Goal: Task Accomplishment & Management: Complete application form

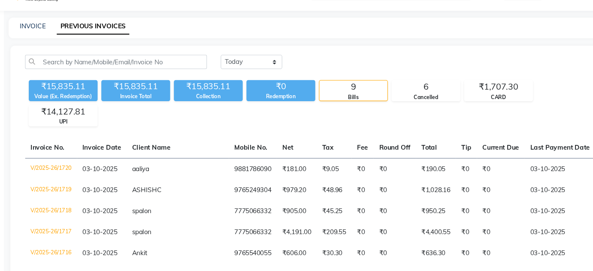
click at [50, 23] on div "INVOICE PREVIOUS INVOICES" at bounding box center [309, 29] width 559 height 19
click at [53, 26] on link "INVOICE" at bounding box center [52, 28] width 24 height 8
select select "service"
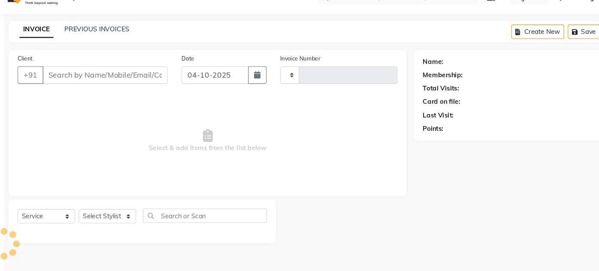
type input "1721"
select select "903"
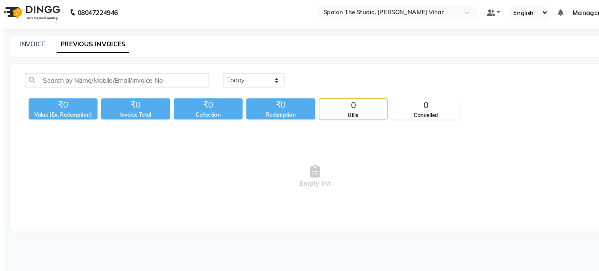
select select "service"
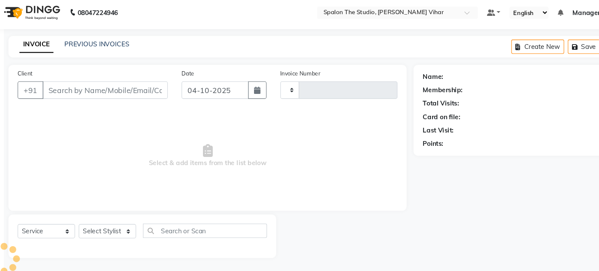
type input "1721"
select select "903"
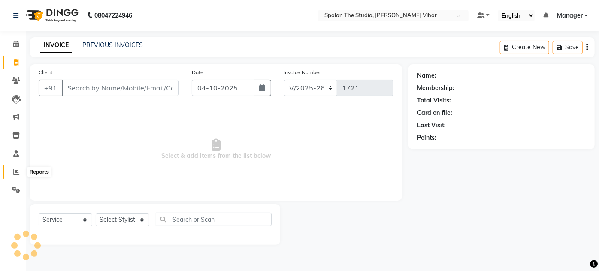
click at [15, 174] on icon at bounding box center [16, 172] width 6 height 6
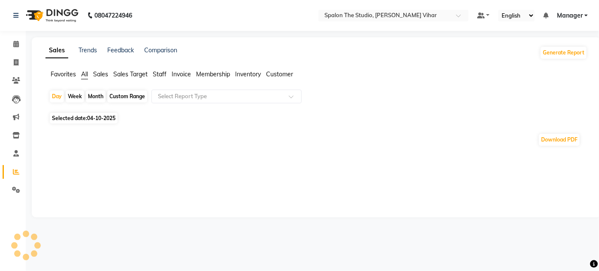
click at [96, 96] on div "Month" at bounding box center [96, 97] width 20 height 12
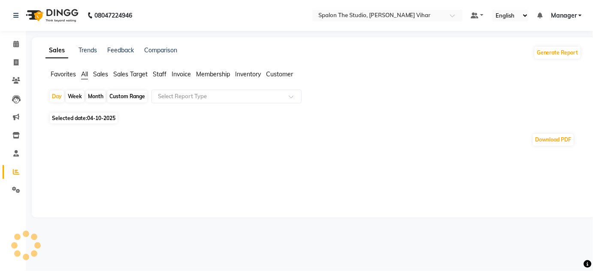
select select "10"
select select "2025"
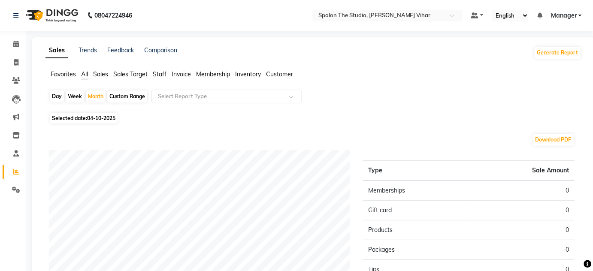
click at [160, 73] on span "Staff" at bounding box center [160, 74] width 14 height 8
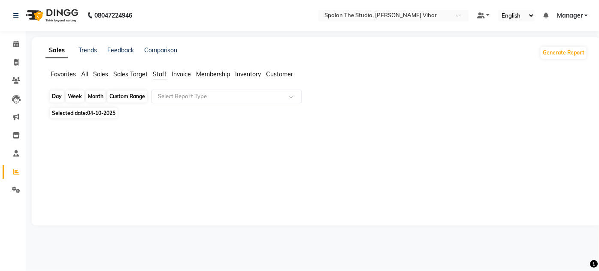
click at [98, 97] on div "Month" at bounding box center [96, 97] width 20 height 12
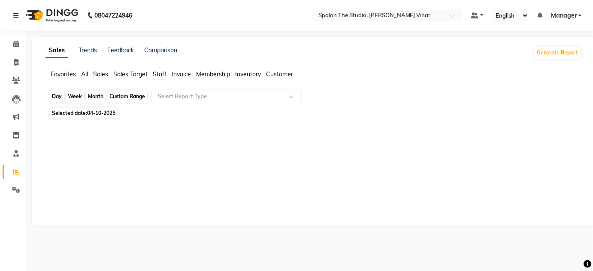
select select "10"
select select "2025"
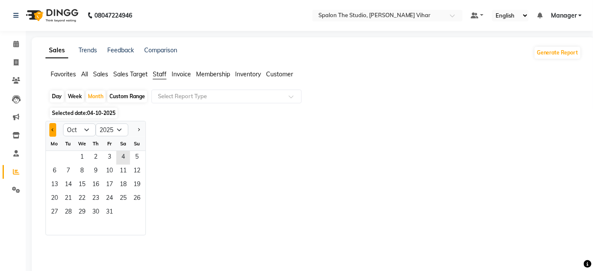
click at [52, 130] on span "Previous month" at bounding box center [52, 129] width 3 height 3
select select "9"
click at [56, 153] on span "1" at bounding box center [55, 158] width 14 height 14
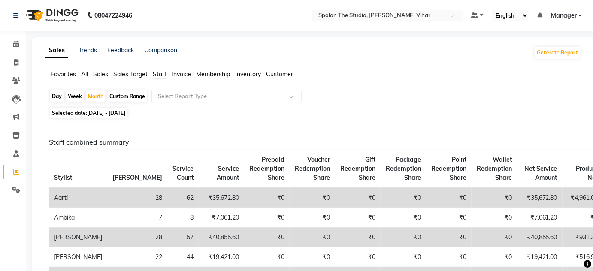
click at [135, 76] on span "Sales Target" at bounding box center [130, 74] width 34 height 8
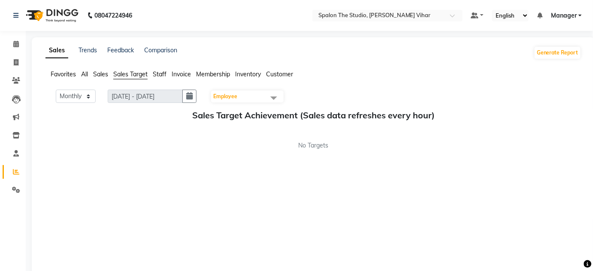
click at [101, 77] on span "Sales" at bounding box center [100, 74] width 15 height 8
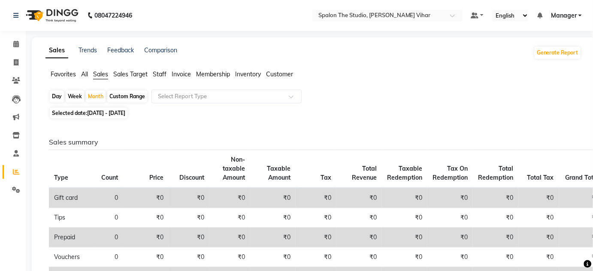
click at [254, 75] on span "Inventory" at bounding box center [248, 74] width 26 height 8
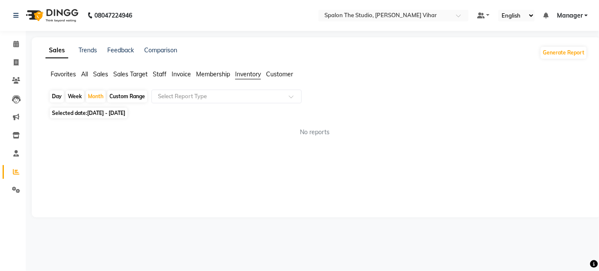
click at [214, 76] on span "Membership" at bounding box center [213, 74] width 34 height 8
click at [162, 70] on span "Staff" at bounding box center [160, 74] width 14 height 8
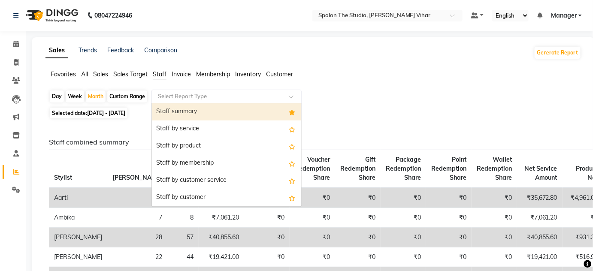
click at [164, 99] on input "text" at bounding box center [218, 96] width 124 height 9
click at [170, 110] on div "Staff summary" at bounding box center [226, 111] width 149 height 17
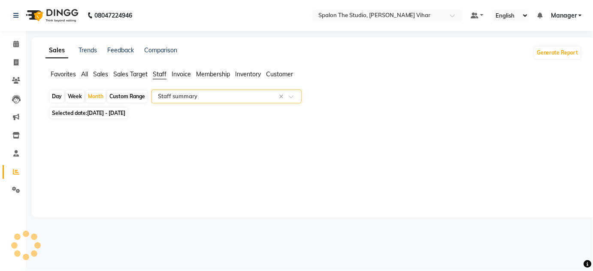
select select "filtered_report"
select select "pdf"
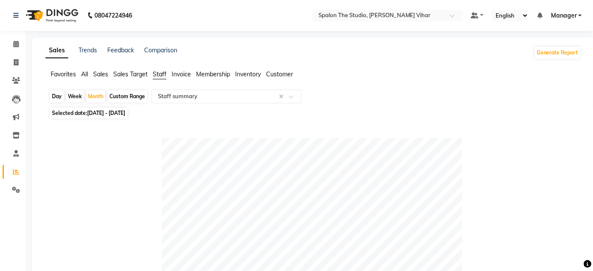
click at [56, 96] on div "Day" at bounding box center [57, 97] width 14 height 12
select select "9"
select select "2025"
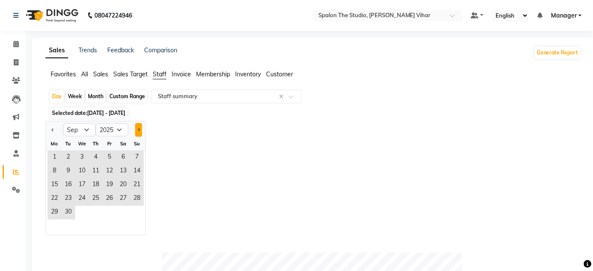
click at [137, 127] on button "Next month" at bounding box center [138, 130] width 7 height 14
select select "10"
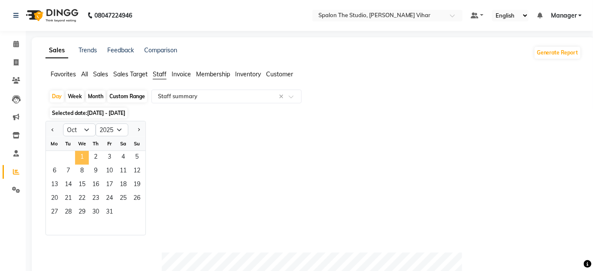
click at [83, 160] on span "1" at bounding box center [82, 158] width 14 height 14
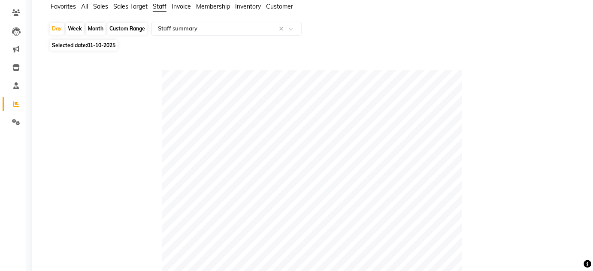
scroll to position [66, 0]
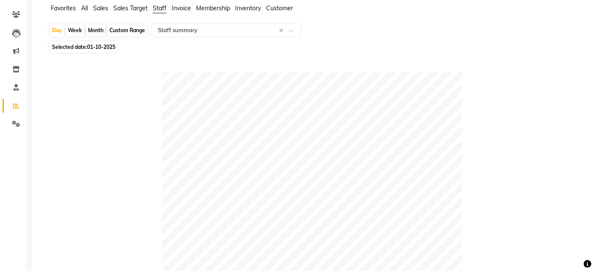
click at [74, 29] on div "Week" at bounding box center [75, 30] width 18 height 12
select select "10"
select select "2025"
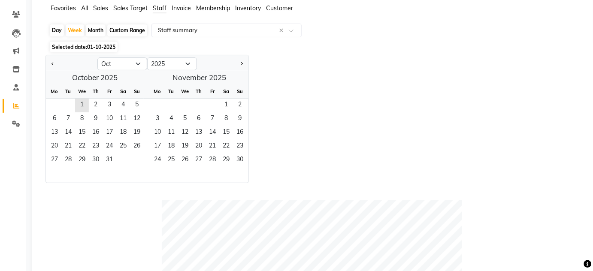
click at [287, 71] on div "Jan Feb Mar Apr May Jun [DATE] Aug Sep Oct Nov [DATE] 2016 2017 2018 2019 2020 …" at bounding box center [313, 119] width 536 height 128
click at [141, 28] on div "Custom Range" at bounding box center [127, 30] width 40 height 12
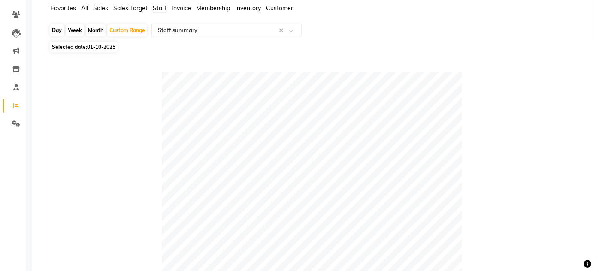
click at [96, 29] on div "Month" at bounding box center [96, 30] width 20 height 12
select select "10"
select select "2025"
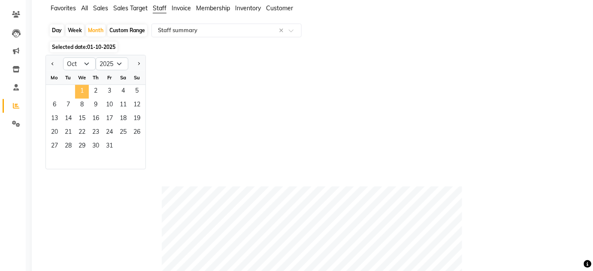
click at [84, 89] on span "1" at bounding box center [82, 92] width 14 height 14
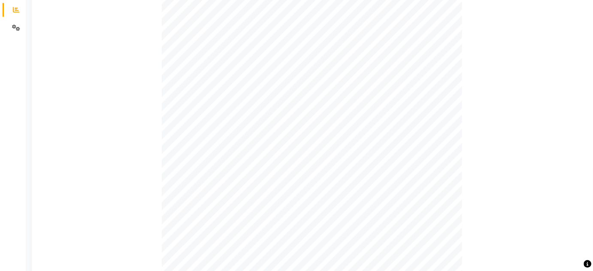
scroll to position [162, 0]
click at [137, 139] on div at bounding box center [312, 126] width 526 height 300
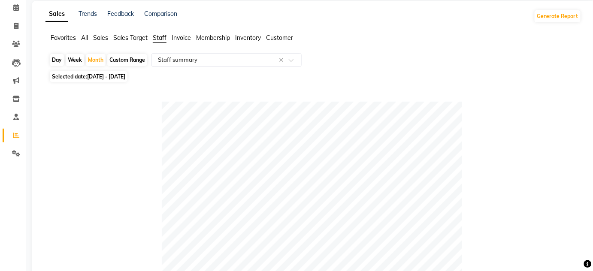
scroll to position [0, 0]
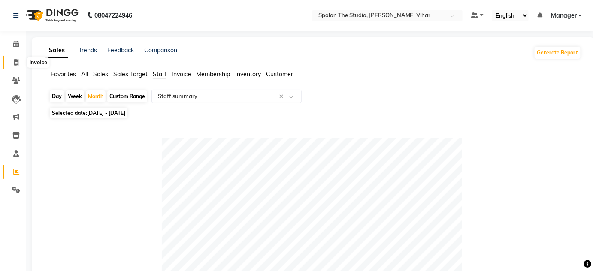
click at [16, 62] on icon at bounding box center [16, 62] width 5 height 6
select select "service"
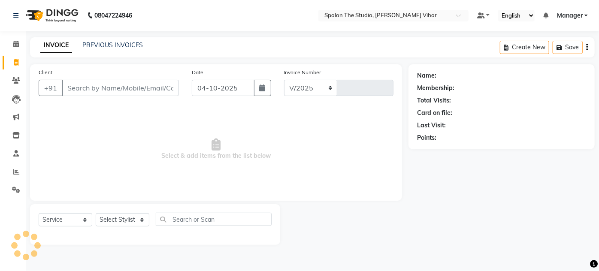
select select "903"
type input "1721"
click at [125, 43] on link "PREVIOUS INVOICES" at bounding box center [112, 45] width 61 height 8
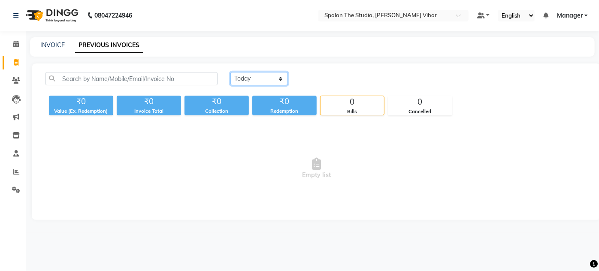
click at [282, 78] on select "[DATE] [DATE] Custom Range" at bounding box center [259, 78] width 58 height 13
select select "yesterday"
click at [230, 72] on select "[DATE] [DATE] Custom Range" at bounding box center [259, 78] width 58 height 13
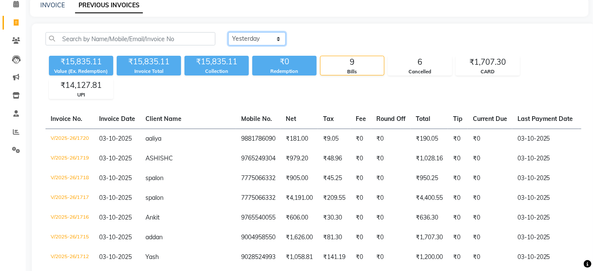
scroll to position [36, 0]
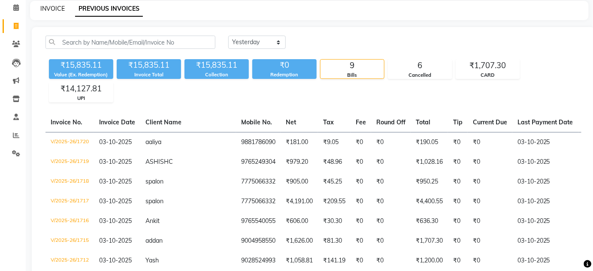
click at [50, 11] on link "INVOICE" at bounding box center [52, 9] width 24 height 8
select select "service"
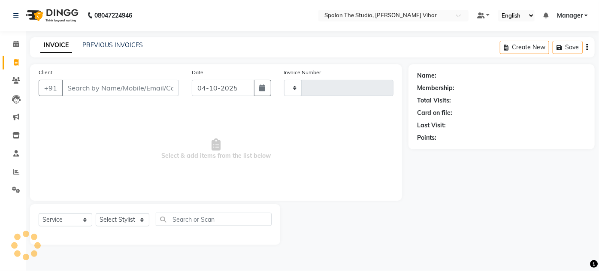
type input "1721"
select select "903"
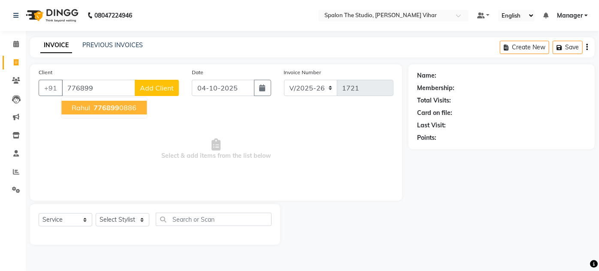
click at [101, 107] on span "776899" at bounding box center [107, 107] width 26 height 9
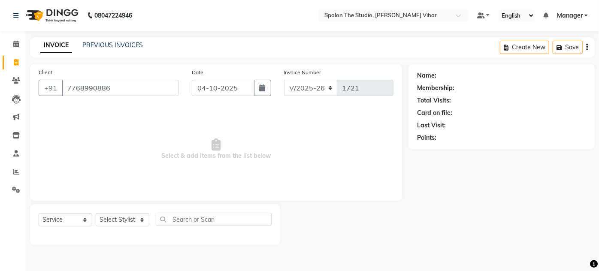
type input "7768990886"
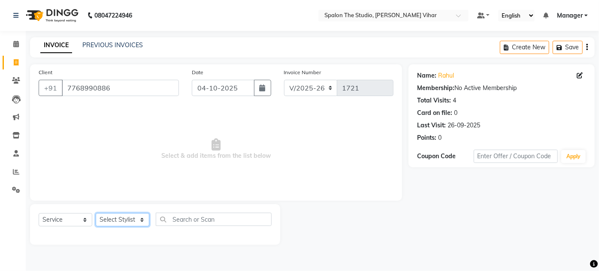
click at [132, 220] on select "Select Stylist Aarti farheen Gernal [PERSON_NAME] Manager navazish [PERSON_NAME…" at bounding box center [123, 219] width 54 height 13
select select "88671"
click at [96, 213] on select "Select Stylist Aarti farheen Gernal [PERSON_NAME] Manager navazish [PERSON_NAME…" at bounding box center [123, 219] width 54 height 13
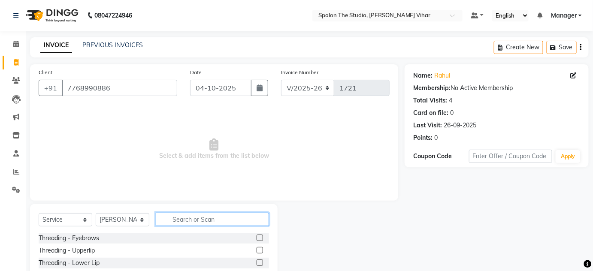
click at [182, 223] on input "text" at bounding box center [212, 219] width 113 height 13
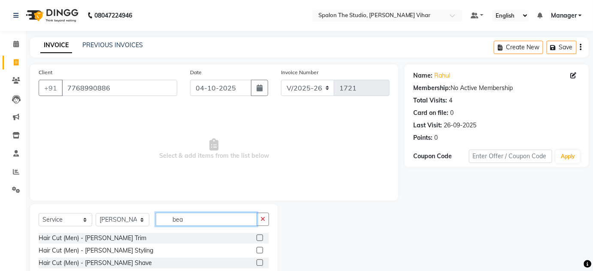
type input "bea"
click at [260, 251] on label at bounding box center [260, 250] width 6 height 6
click at [260, 251] on input "checkbox" at bounding box center [260, 251] width 6 height 6
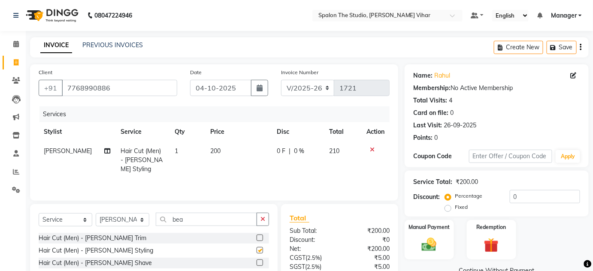
checkbox input "false"
click at [261, 263] on label at bounding box center [260, 263] width 6 height 6
click at [261, 263] on input "checkbox" at bounding box center [260, 263] width 6 height 6
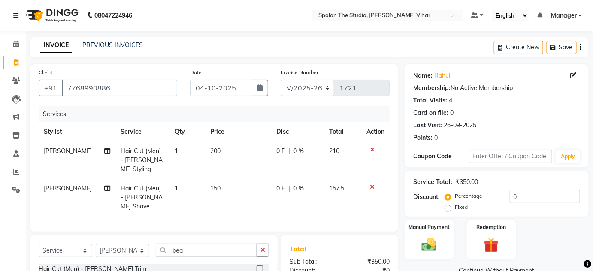
checkbox input "false"
click at [372, 179] on td at bounding box center [375, 197] width 28 height 37
click at [373, 184] on icon at bounding box center [372, 187] width 5 height 6
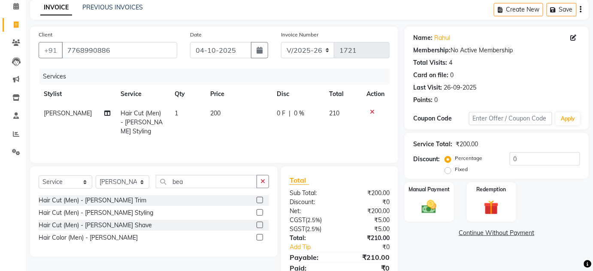
scroll to position [38, 0]
click at [261, 201] on label at bounding box center [260, 200] width 6 height 6
click at [261, 201] on input "checkbox" at bounding box center [260, 200] width 6 height 6
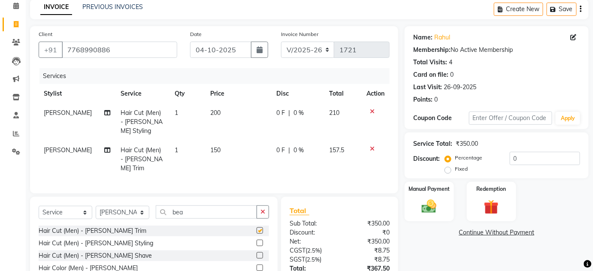
checkbox input "false"
click at [372, 146] on icon at bounding box center [372, 149] width 5 height 6
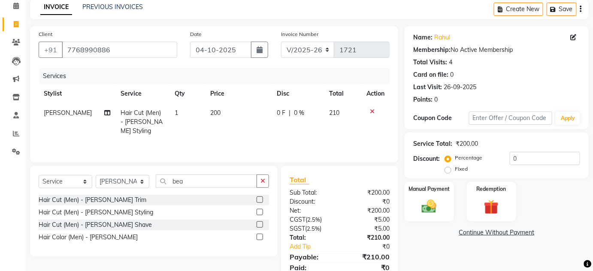
click at [217, 114] on span "200" at bounding box center [215, 113] width 10 height 8
select select "88671"
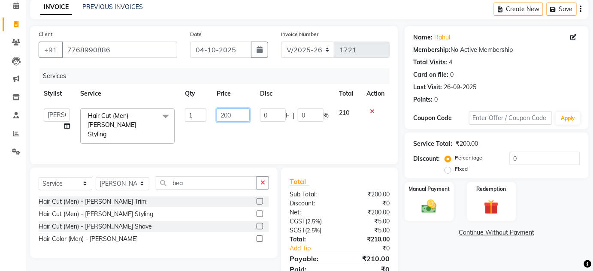
click at [240, 113] on input "200" at bounding box center [233, 115] width 33 height 13
type input "225"
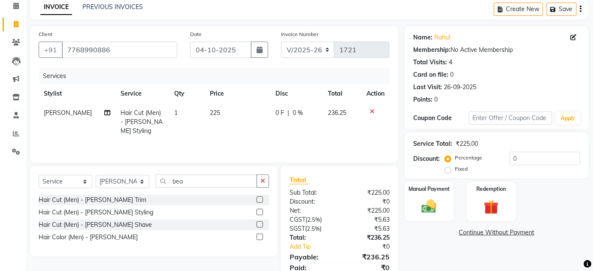
click at [272, 127] on td "0 F | 0 %" at bounding box center [297, 121] width 52 height 37
select select "88671"
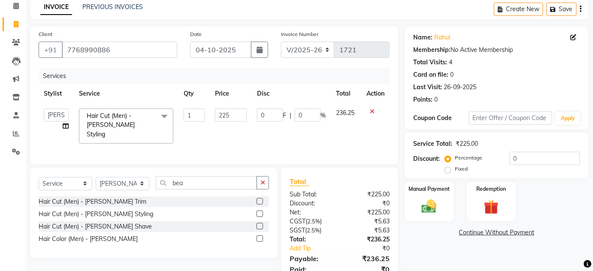
scroll to position [72, 0]
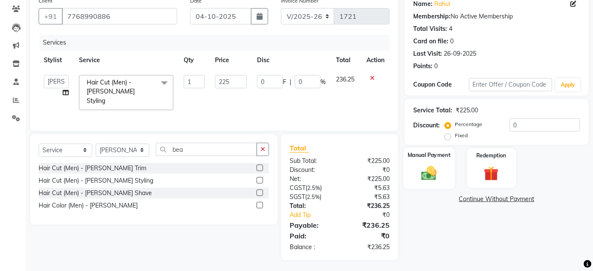
click at [421, 167] on img at bounding box center [429, 173] width 25 height 18
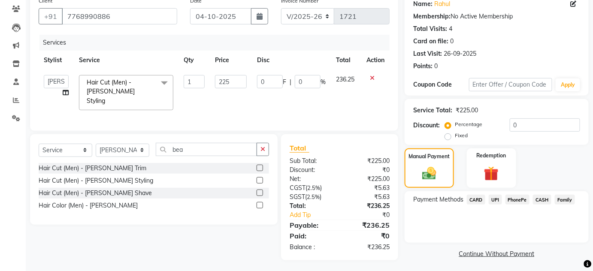
click at [495, 200] on span "UPI" at bounding box center [495, 200] width 13 height 10
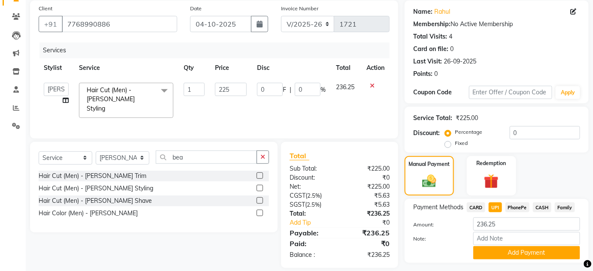
scroll to position [86, 0]
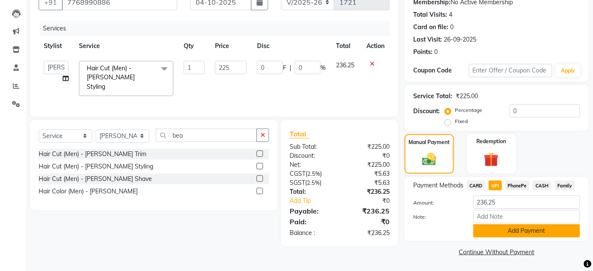
click at [494, 228] on button "Add Payment" at bounding box center [526, 230] width 107 height 13
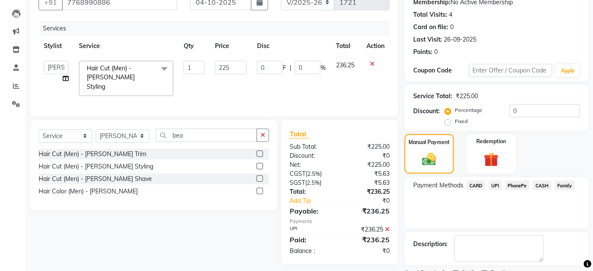
scroll to position [121, 0]
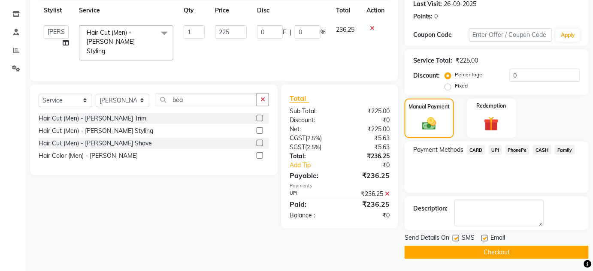
click at [482, 251] on button "Checkout" at bounding box center [497, 252] width 184 height 13
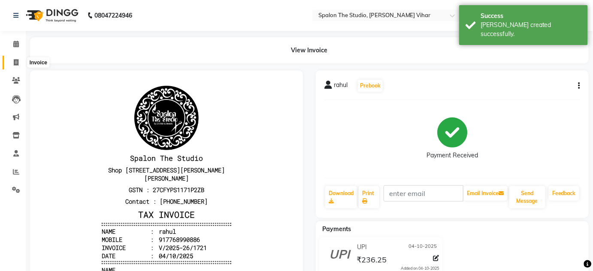
click at [14, 62] on icon at bounding box center [16, 62] width 5 height 6
select select "service"
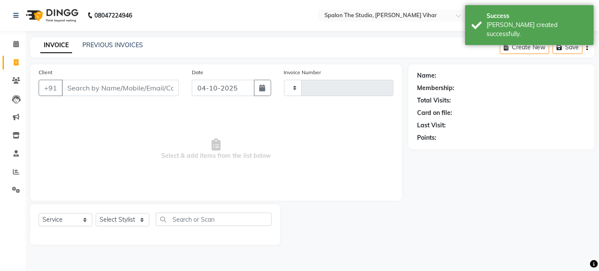
type input "1722"
select select "903"
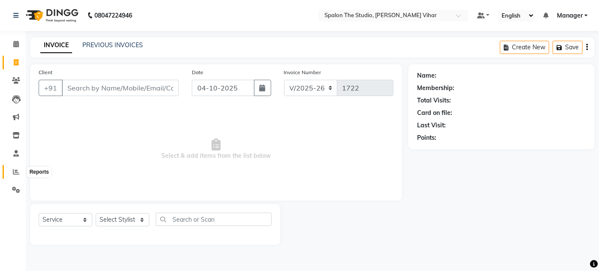
click at [12, 173] on span at bounding box center [16, 172] width 15 height 10
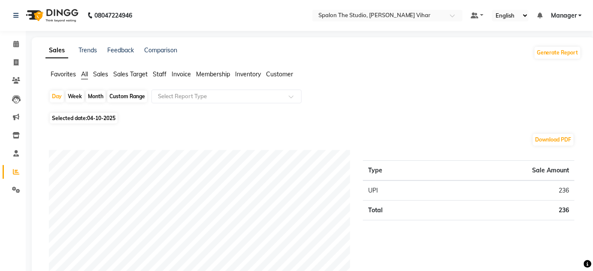
click at [99, 97] on div "Month" at bounding box center [96, 97] width 20 height 12
select select "10"
select select "2025"
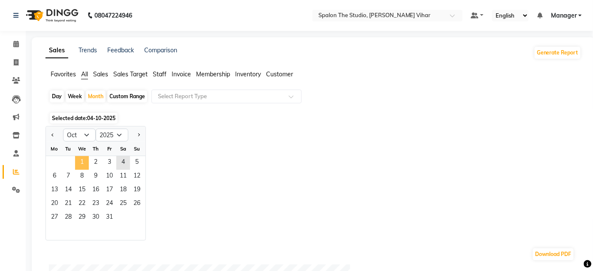
click at [76, 159] on span "1" at bounding box center [82, 163] width 14 height 14
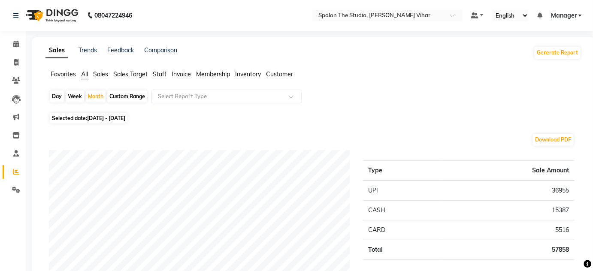
drag, startPoint x: 593, startPoint y: 245, endPoint x: 596, endPoint y: 250, distance: 6.2
click at [593, 250] on html "08047224946 Select Location × Spalon The Studio, [PERSON_NAME] Vihar Default Pa…" at bounding box center [296, 135] width 593 height 271
click at [104, 75] on span "Sales" at bounding box center [100, 74] width 15 height 8
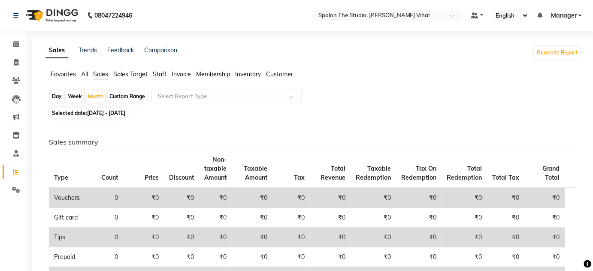
click at [163, 74] on span "Staff" at bounding box center [160, 74] width 14 height 8
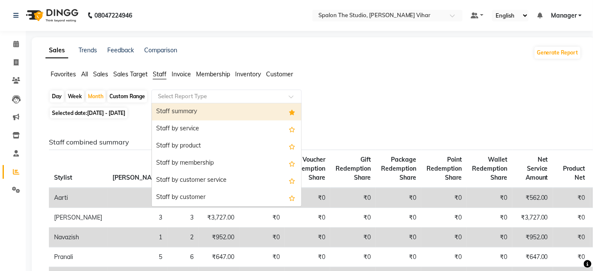
click at [191, 93] on input "text" at bounding box center [218, 96] width 124 height 9
click at [189, 115] on div "Staff summary" at bounding box center [226, 111] width 149 height 17
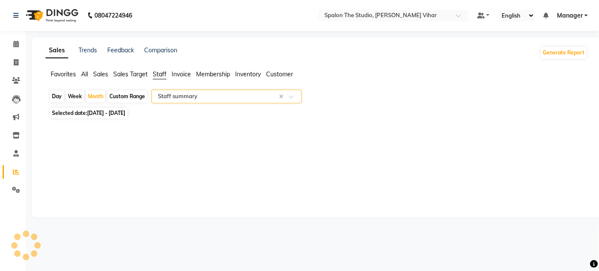
select select "filtered_report"
select select "pdf"
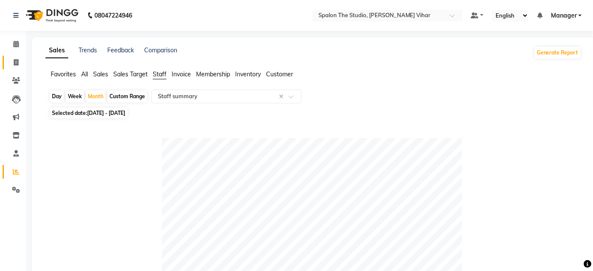
click at [16, 68] on link "Invoice" at bounding box center [13, 63] width 21 height 14
select select "service"
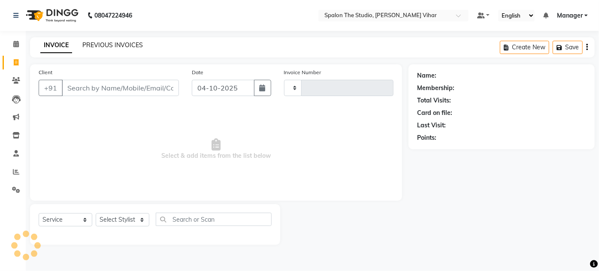
type input "1722"
click at [118, 44] on link "PREVIOUS INVOICES" at bounding box center [112, 45] width 61 height 8
